Goal: Task Accomplishment & Management: Complete application form

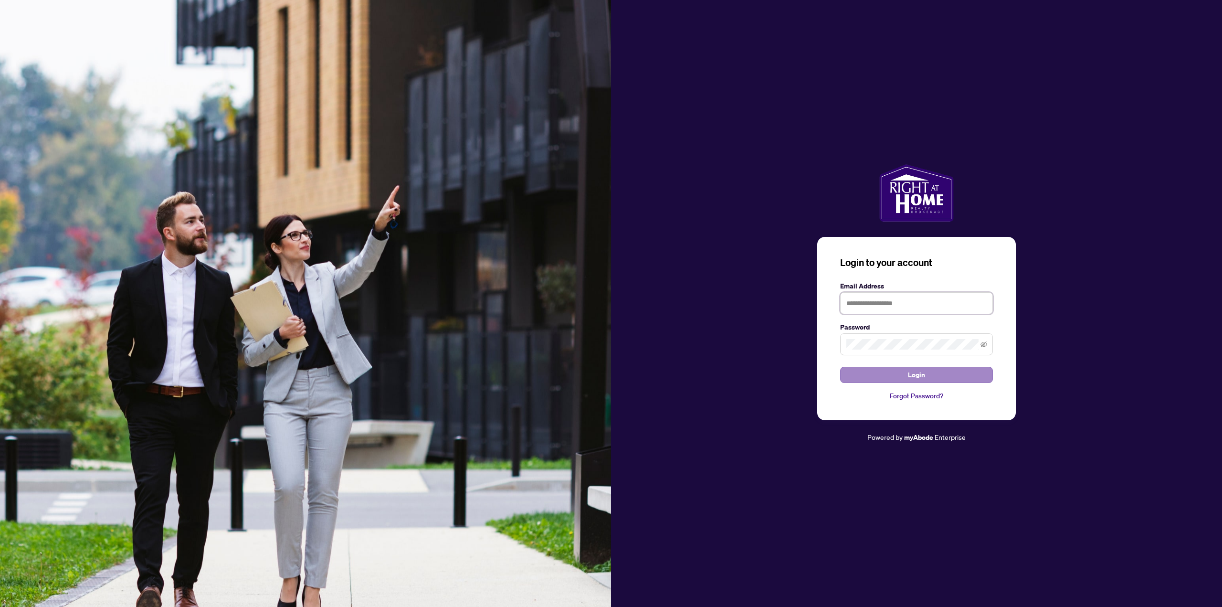
type input "**********"
click at [904, 373] on button "Login" at bounding box center [916, 375] width 153 height 16
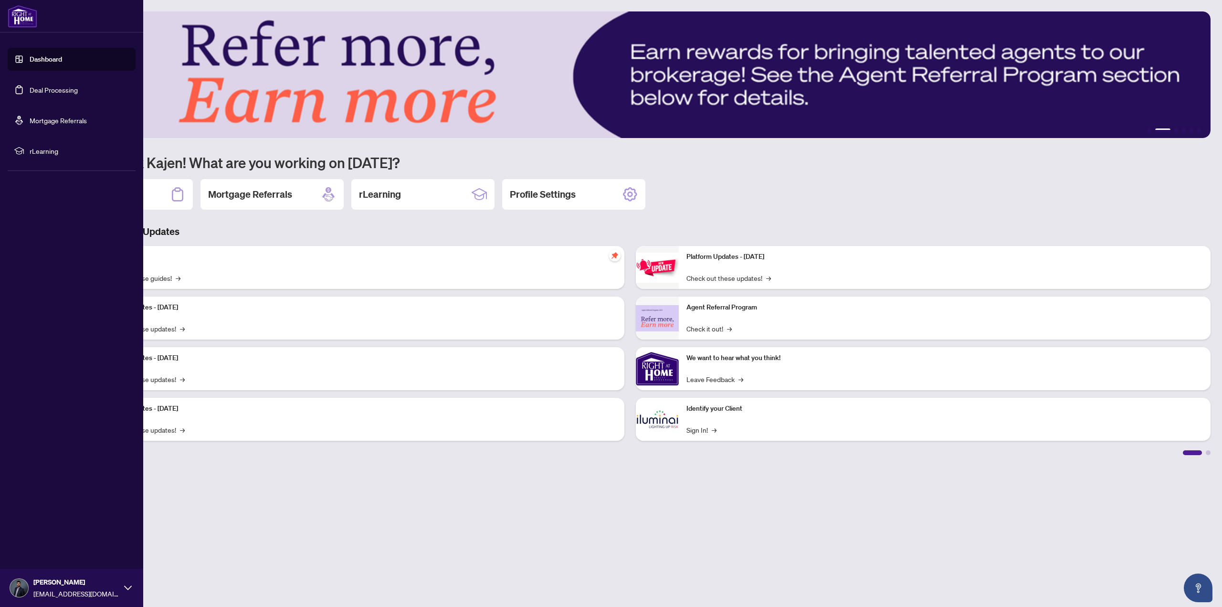
click at [52, 94] on link "Deal Processing" at bounding box center [54, 89] width 48 height 9
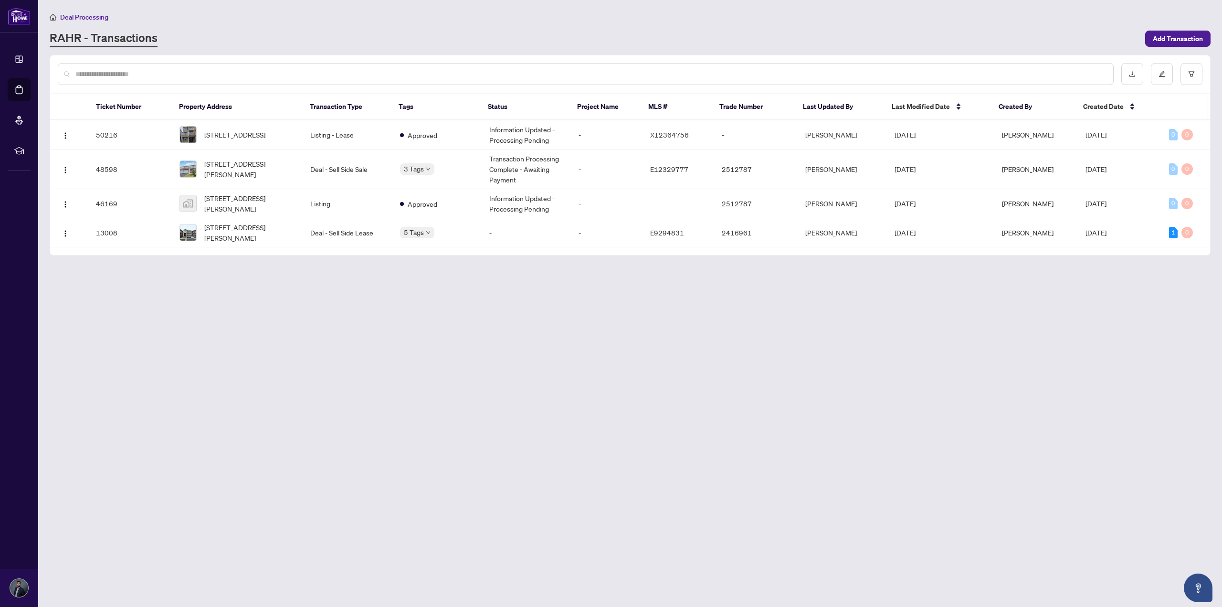
click at [262, 329] on main "Deal Processing [PERSON_NAME] - Transactions Add Transaction Ticket Number Prop…" at bounding box center [630, 303] width 1184 height 607
click at [370, 170] on td "Deal - Sell Side Sale" at bounding box center [347, 169] width 89 height 40
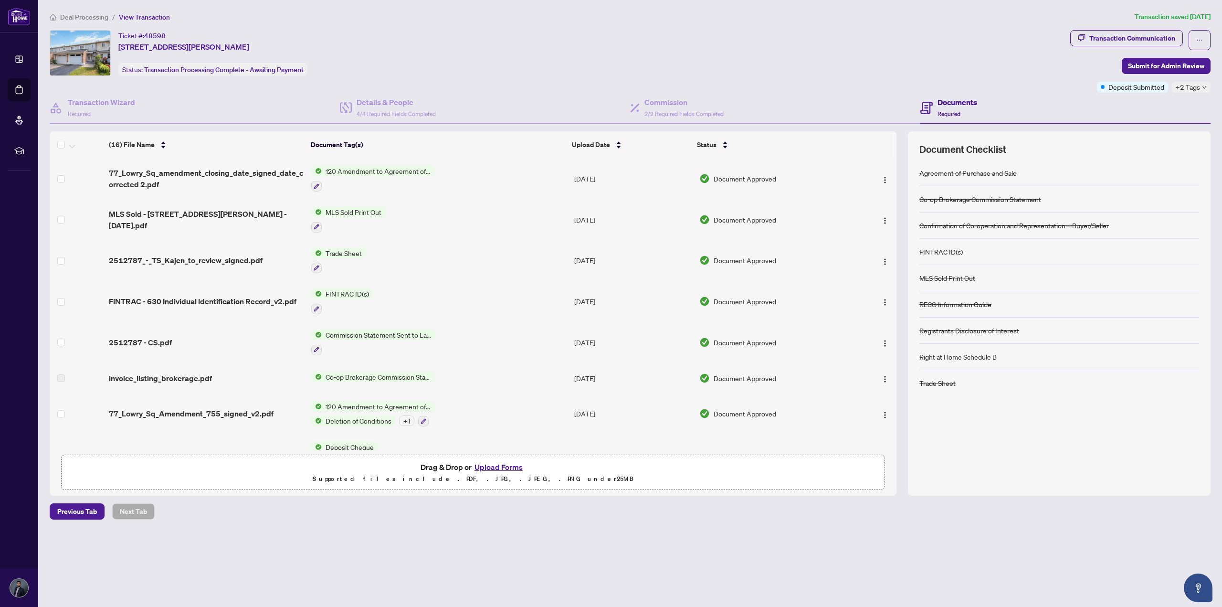
click at [74, 19] on span "Deal Processing" at bounding box center [84, 17] width 48 height 9
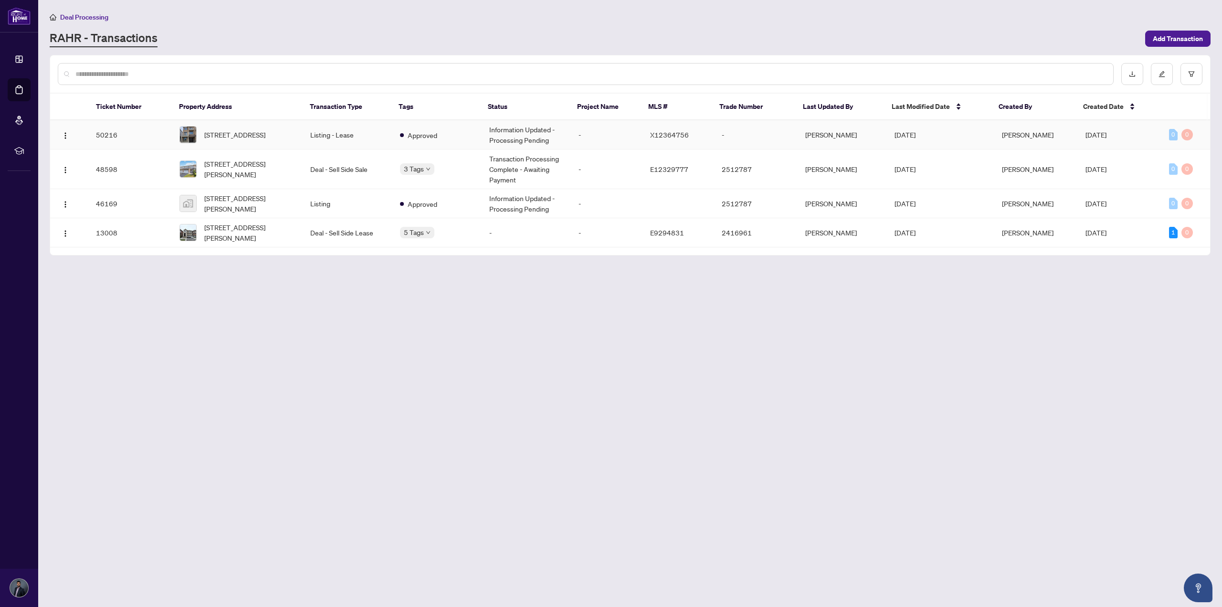
click at [265, 140] on span "[STREET_ADDRESS]" at bounding box center [234, 134] width 61 height 10
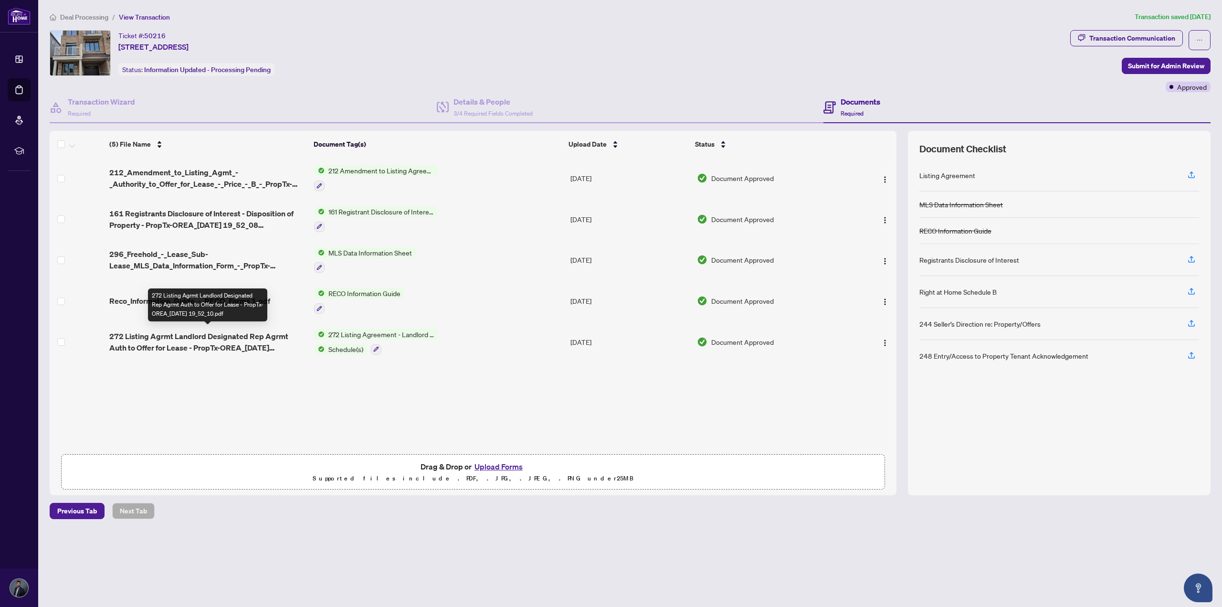
click at [206, 335] on span "272 Listing Agrmt Landlord Designated Rep Agrmt Auth to Offer for Lease - PropT…" at bounding box center [207, 341] width 197 height 23
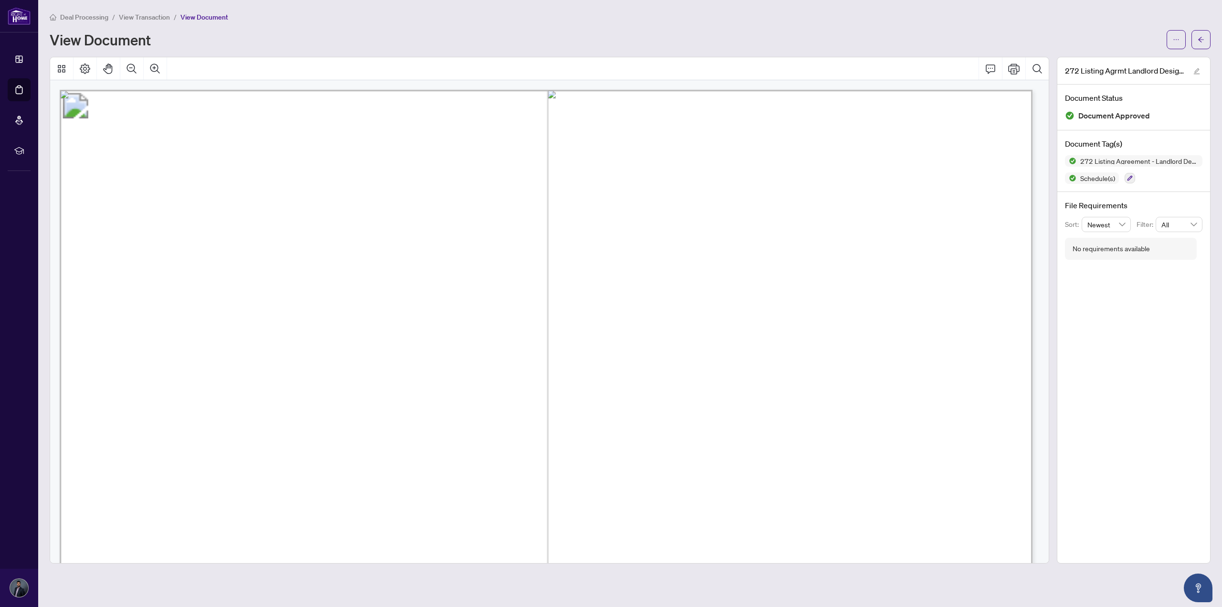
click at [141, 17] on span "View Transaction" at bounding box center [144, 17] width 51 height 9
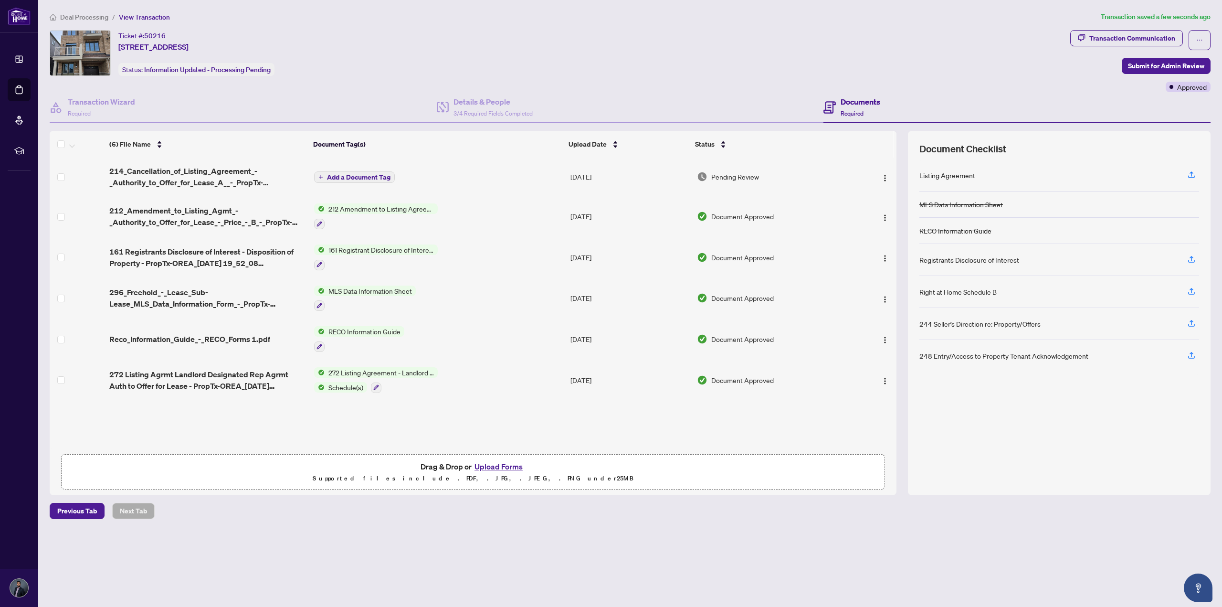
click at [377, 171] on button "Add a Document Tag" at bounding box center [354, 176] width 81 height 11
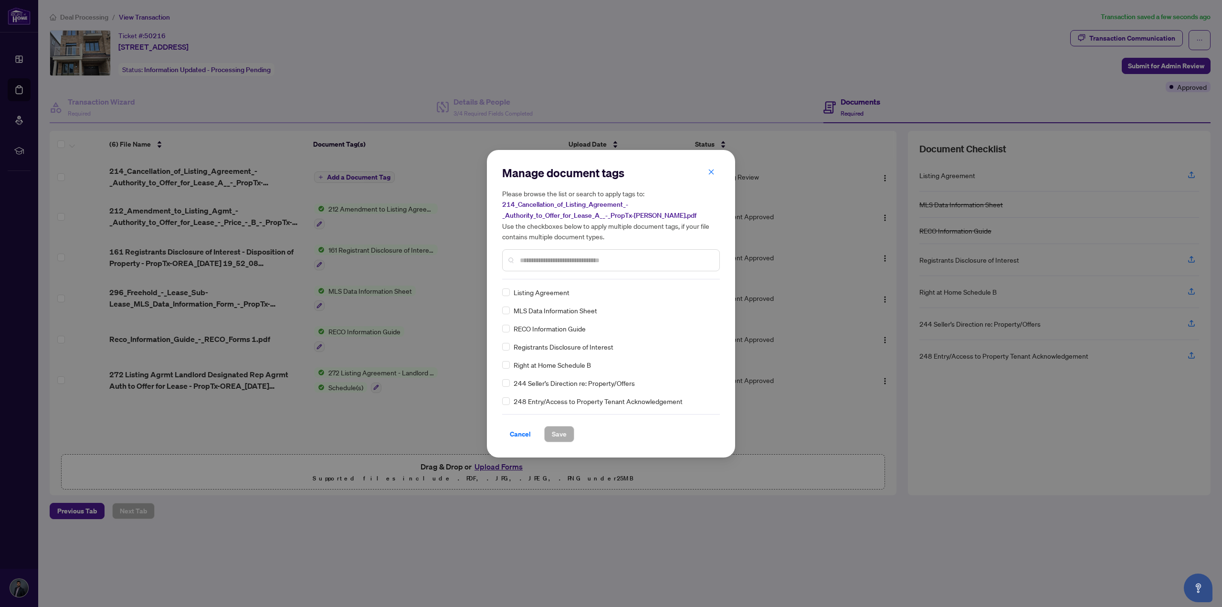
click at [591, 260] on input "text" at bounding box center [616, 260] width 192 height 10
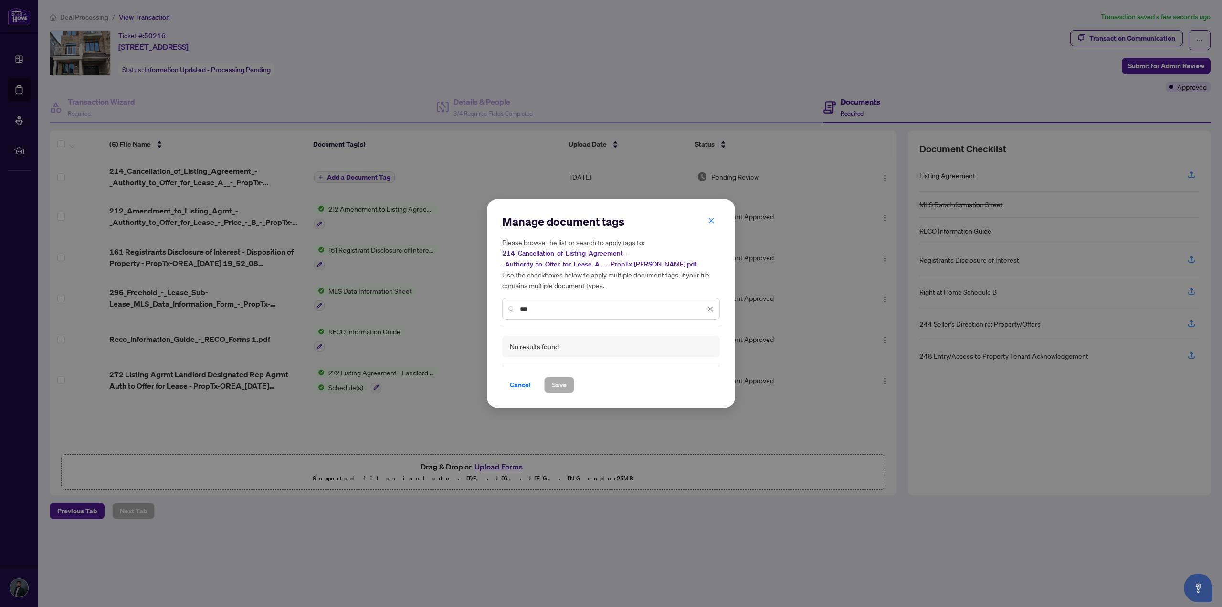
drag, startPoint x: 557, startPoint y: 307, endPoint x: 436, endPoint y: 295, distance: 121.8
click at [440, 296] on div "Manage document tags Please browse the list or search to apply tags to: 214_Can…" at bounding box center [611, 303] width 1222 height 607
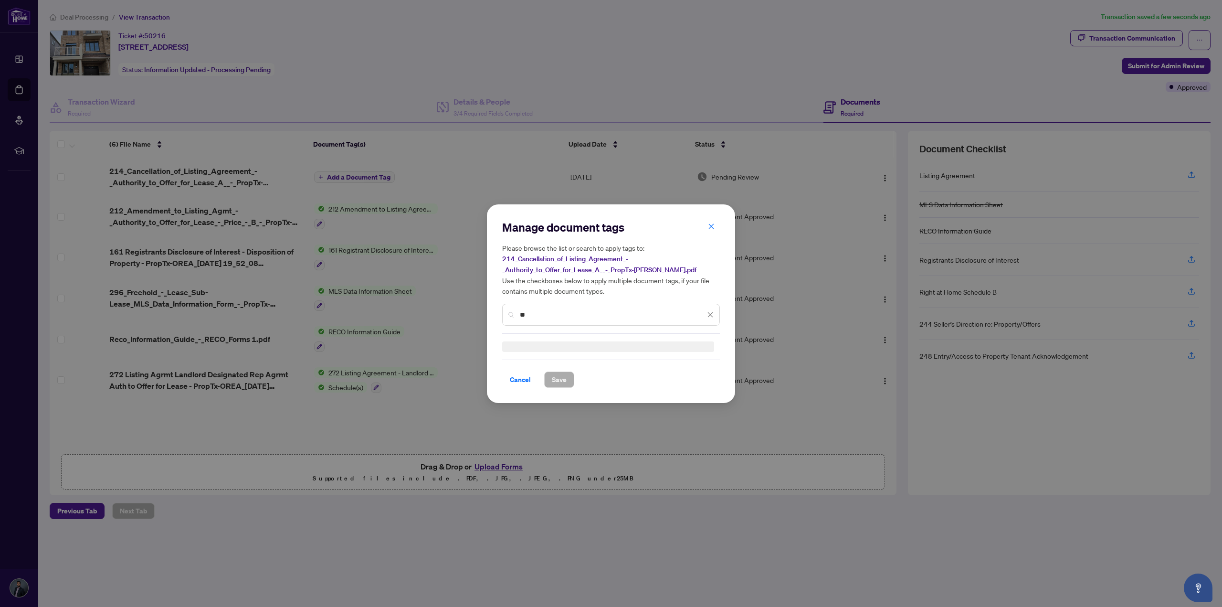
type input "*"
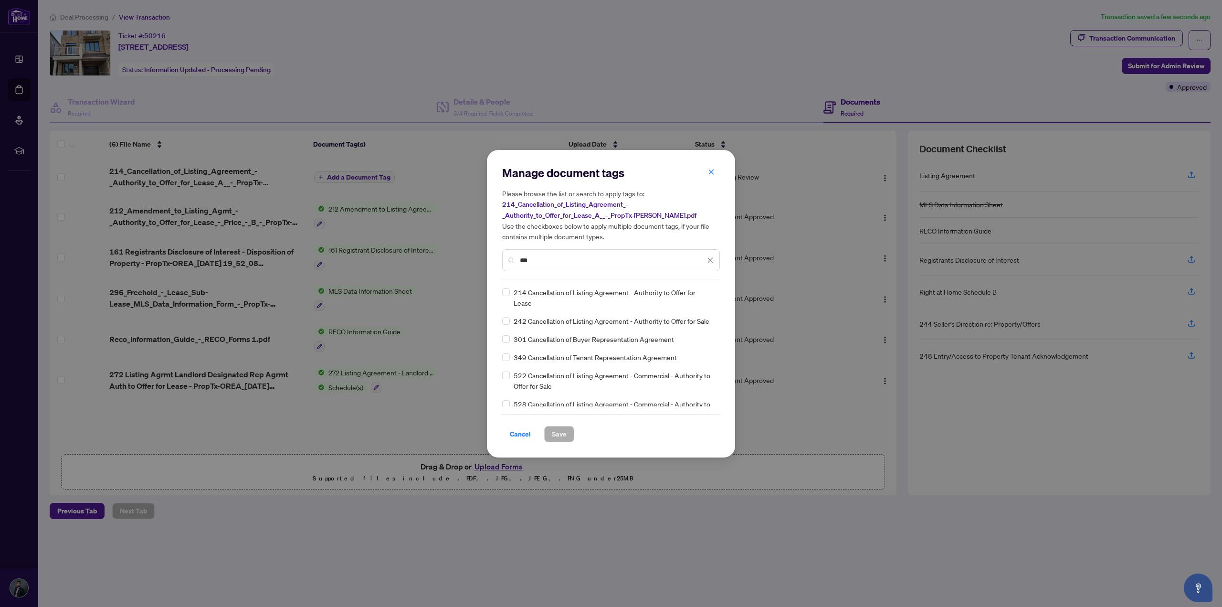
type input "***"
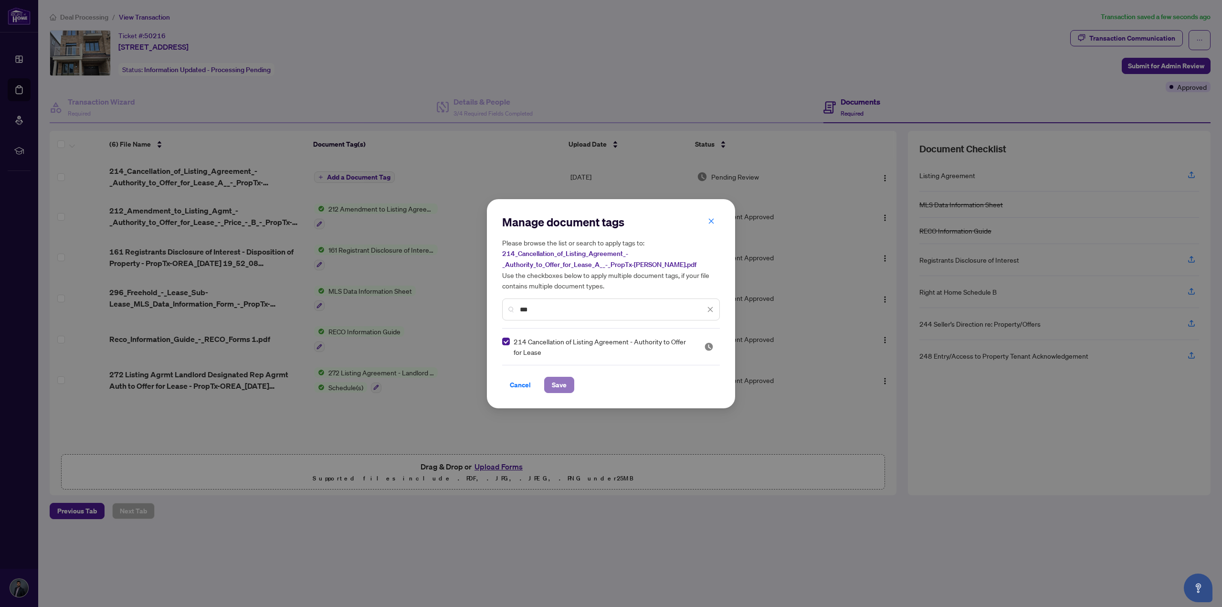
click at [559, 381] on span "Save" at bounding box center [559, 384] width 15 height 15
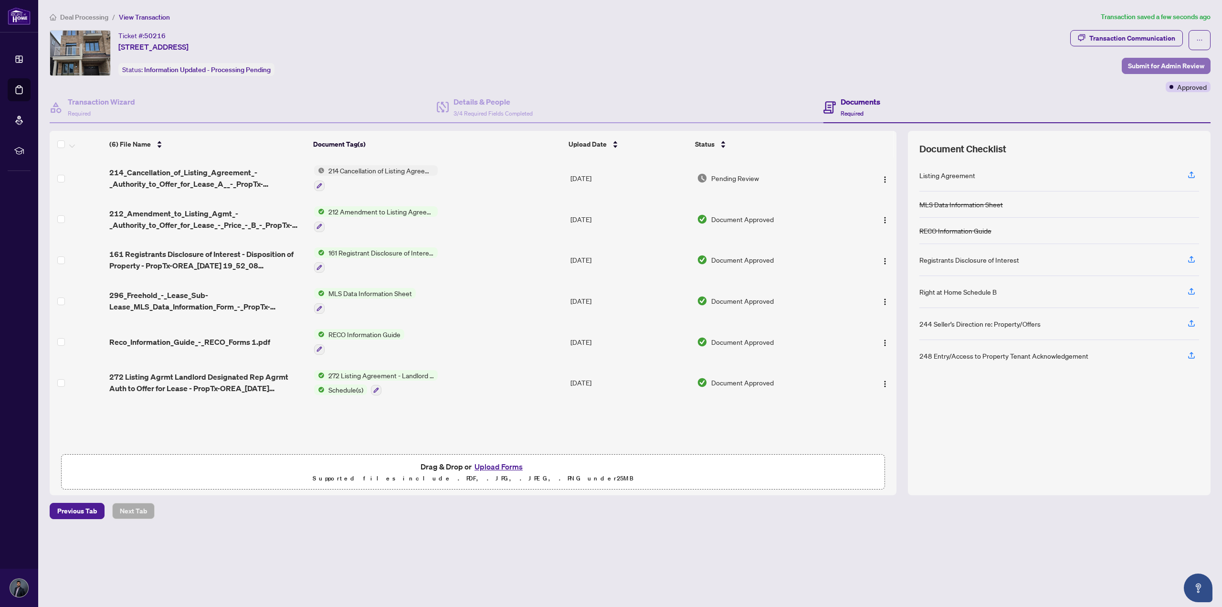
click at [1189, 64] on span "Submit for Admin Review" at bounding box center [1166, 65] width 76 height 15
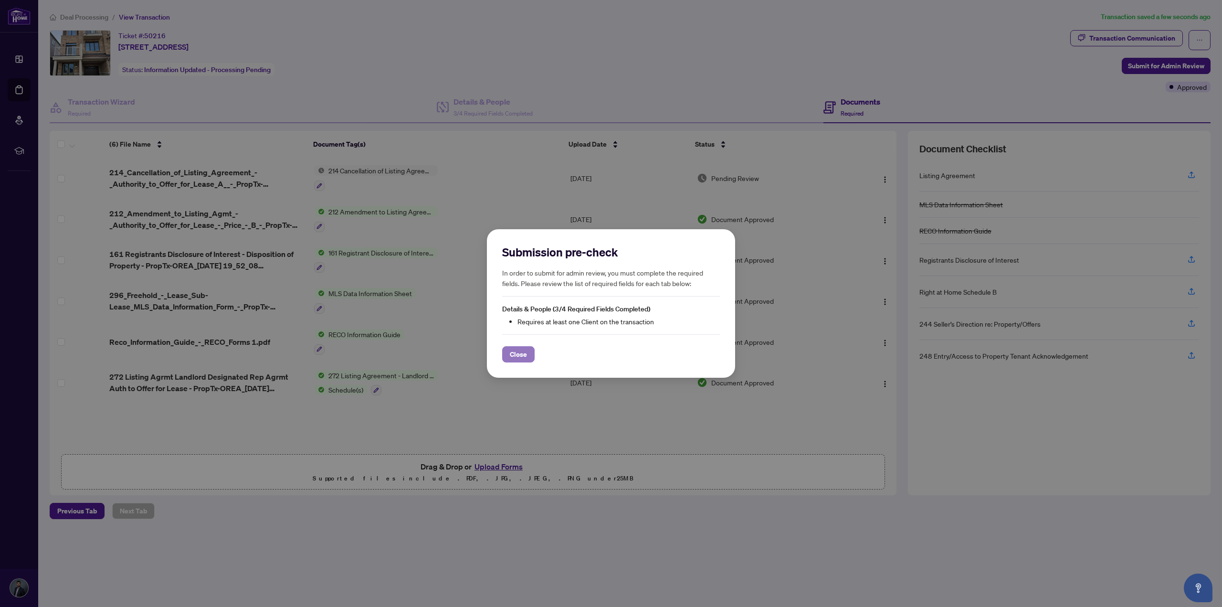
click at [524, 355] on span "Close" at bounding box center [518, 353] width 17 height 15
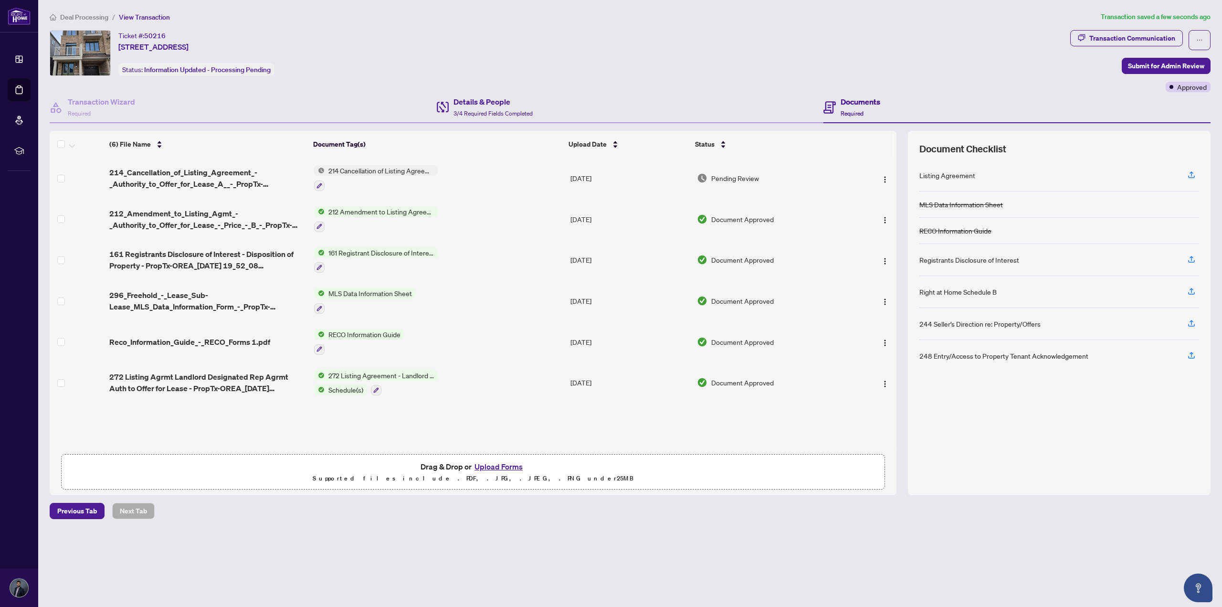
click at [471, 122] on div "Details & People 3/4 Required Fields Completed" at bounding box center [630, 107] width 387 height 31
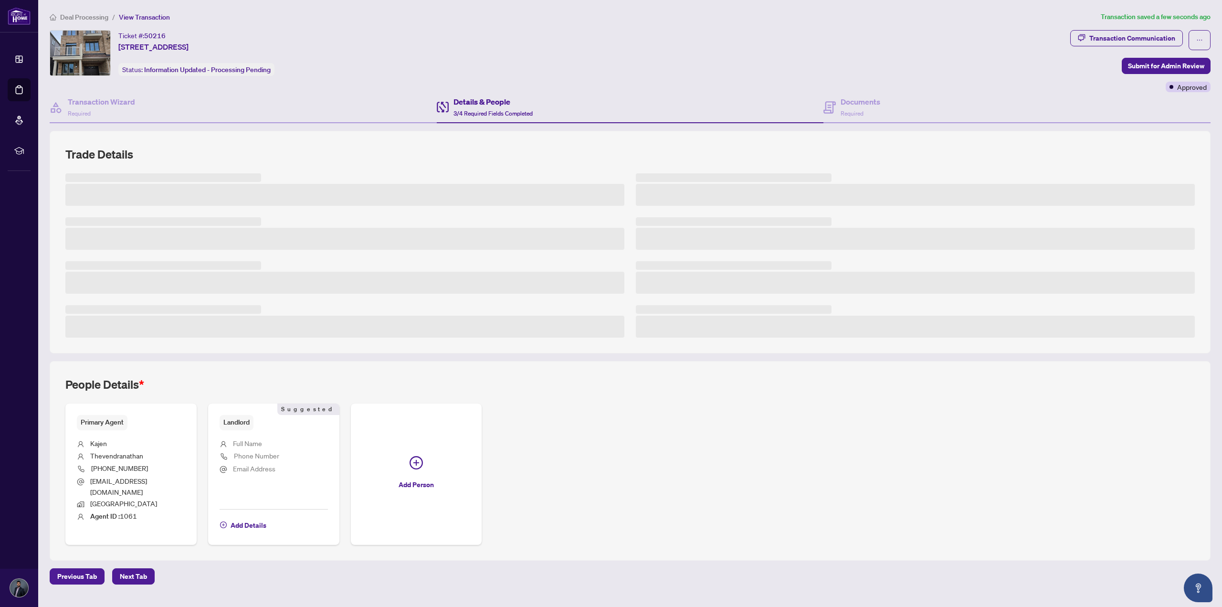
click at [471, 112] on span "3/4 Required Fields Completed" at bounding box center [492, 113] width 79 height 7
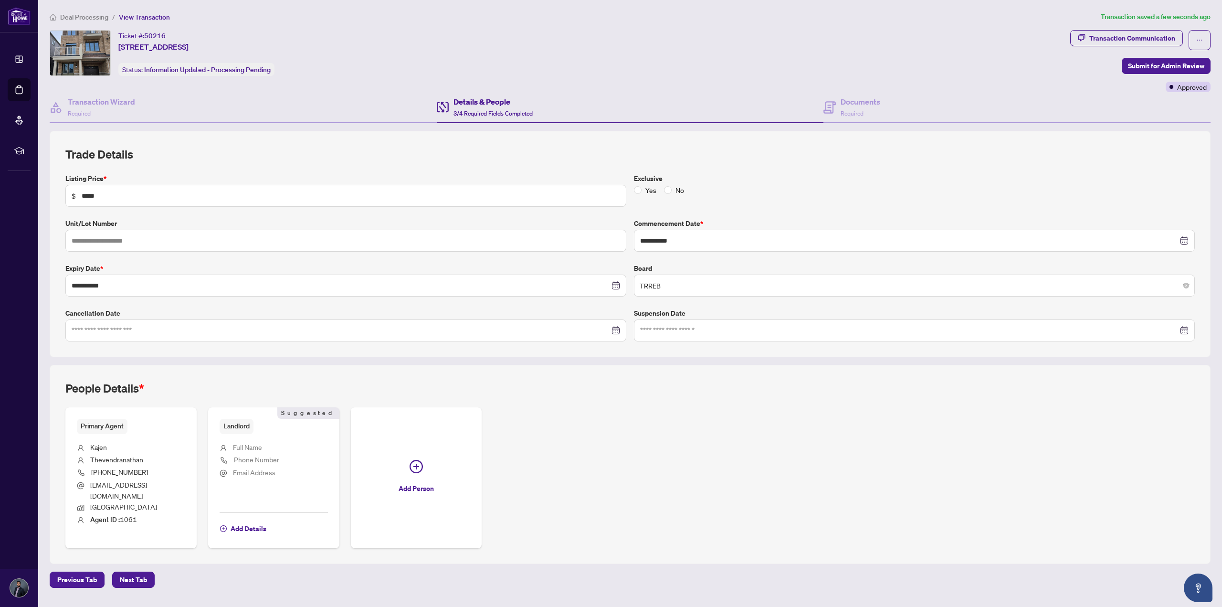
click at [256, 424] on div "Landlord Suggested" at bounding box center [274, 426] width 108 height 15
click at [241, 521] on span "Add Details" at bounding box center [249, 528] width 36 height 15
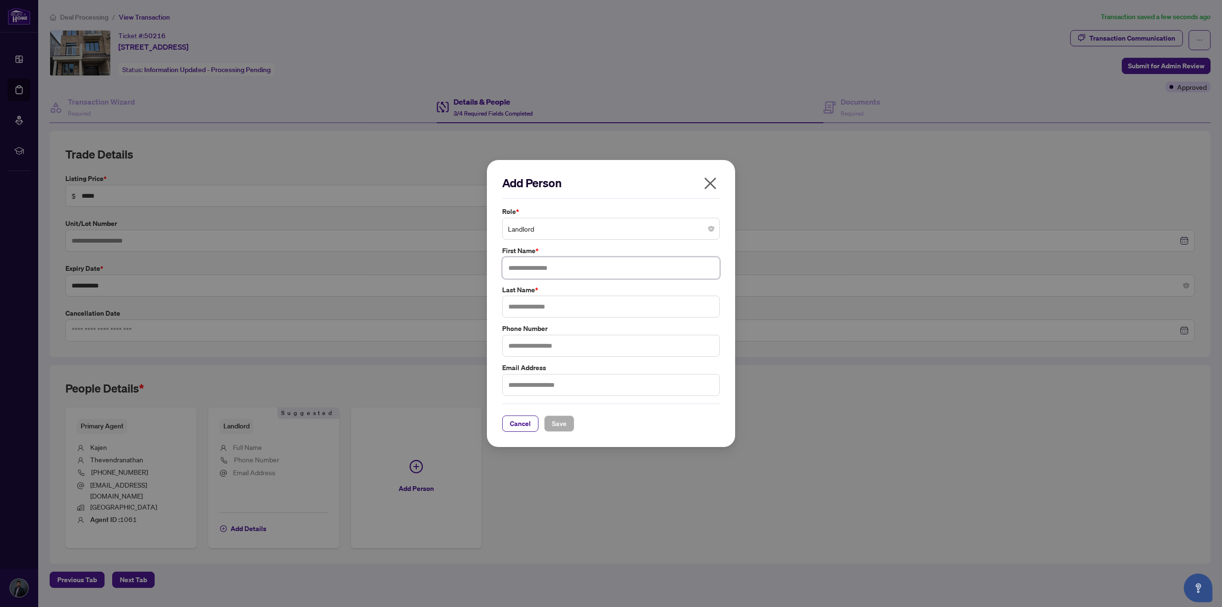
click at [564, 269] on input "text" at bounding box center [611, 268] width 218 height 22
type input "******"
type input "**********"
click at [603, 383] on input "text" at bounding box center [611, 385] width 218 height 22
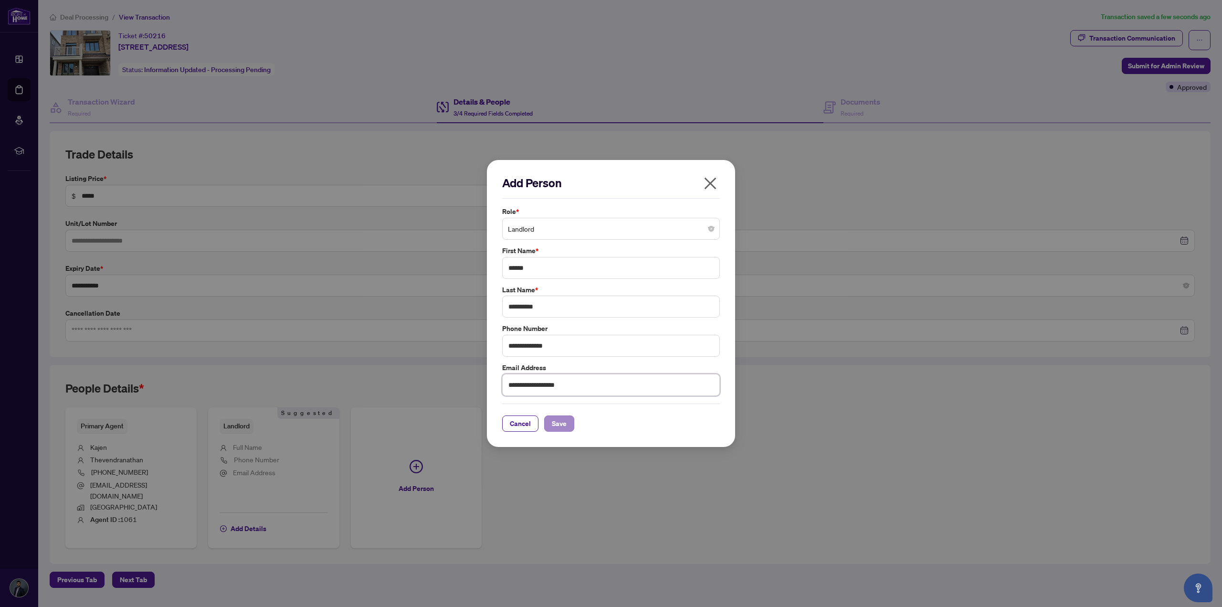
type input "**********"
click at [560, 424] on span "Save" at bounding box center [559, 423] width 15 height 15
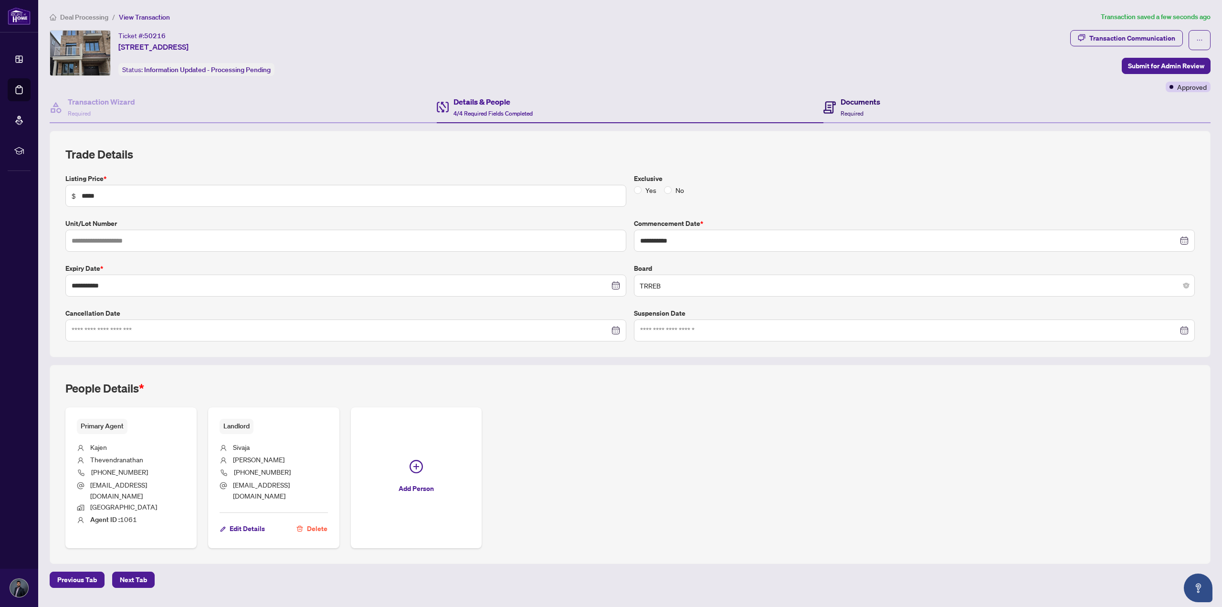
click at [858, 103] on h4 "Documents" at bounding box center [860, 101] width 40 height 11
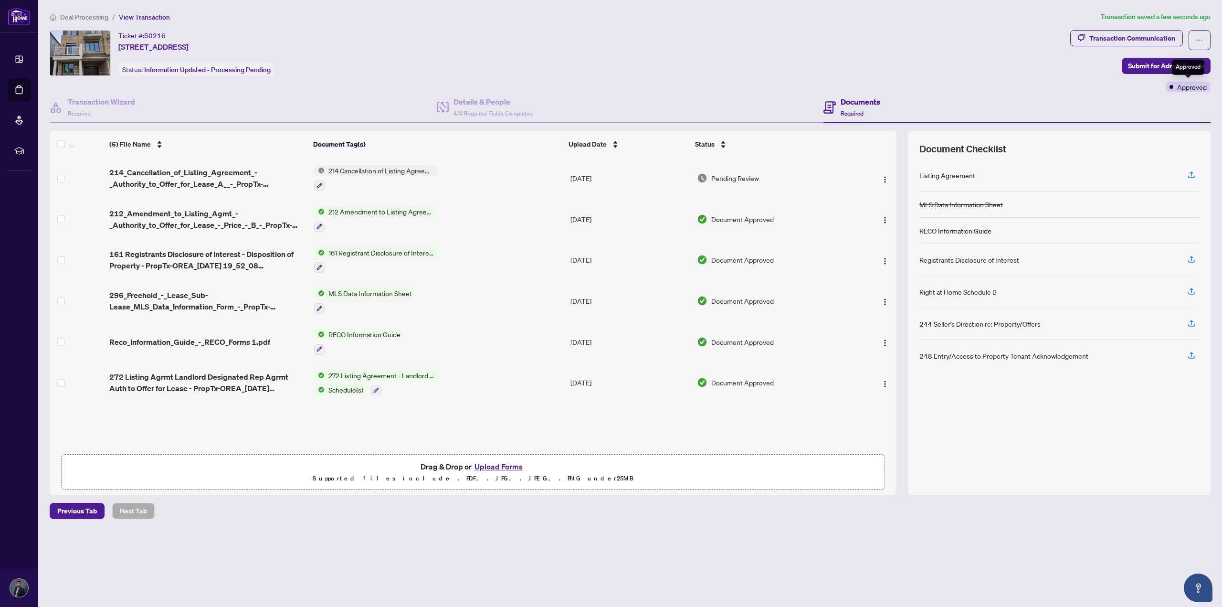
click at [1172, 73] on div "Approved" at bounding box center [1188, 67] width 32 height 15
click at [1143, 70] on span "Submit for Admin Review" at bounding box center [1166, 65] width 76 height 15
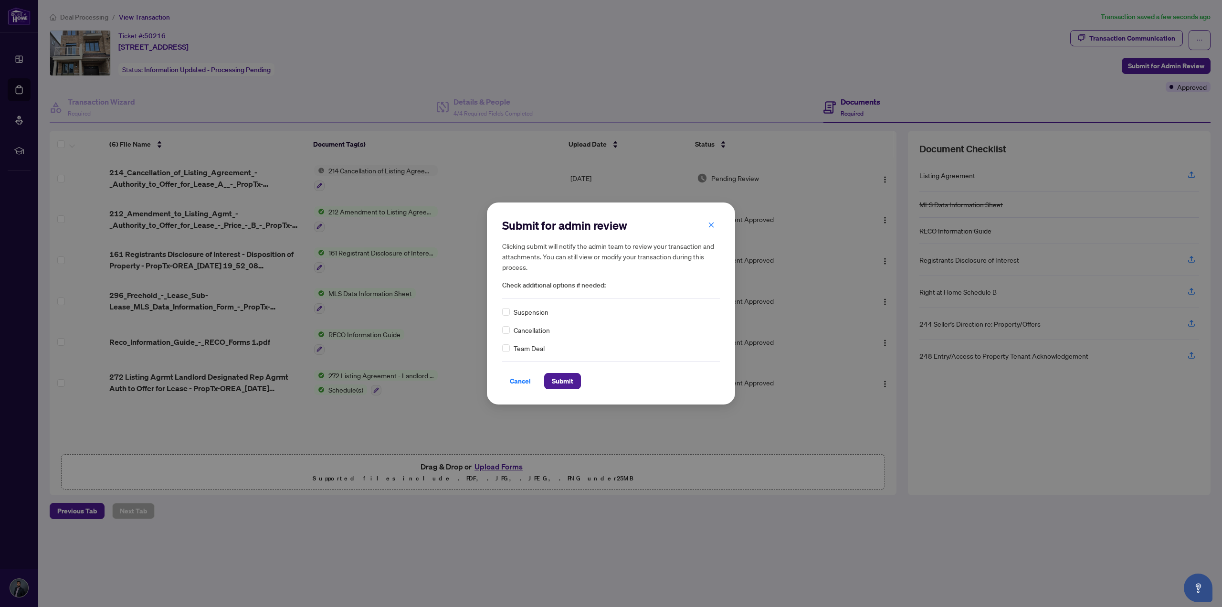
click at [511, 333] on div "Cancellation" at bounding box center [611, 330] width 218 height 10
click at [565, 378] on span "Submit" at bounding box center [562, 380] width 21 height 15
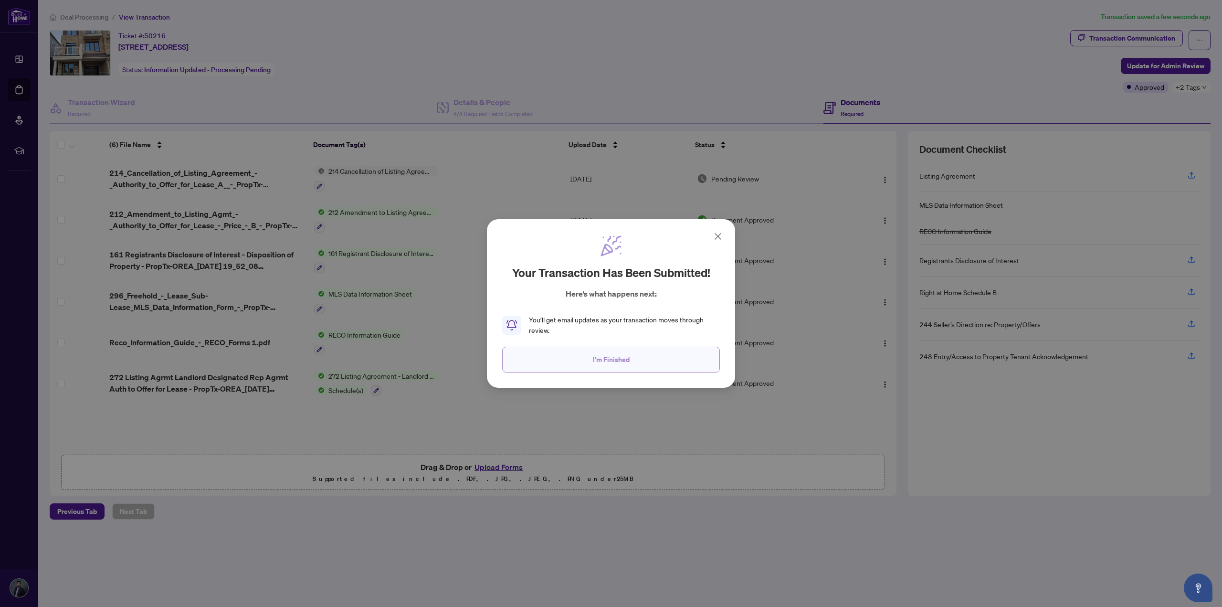
click at [600, 367] on button "I'm Finished" at bounding box center [611, 359] width 218 height 26
